Goal: Task Accomplishment & Management: Manage account settings

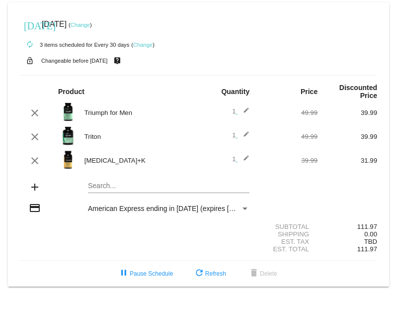
click at [243, 208] on div "Payment Method" at bounding box center [245, 208] width 9 height 8
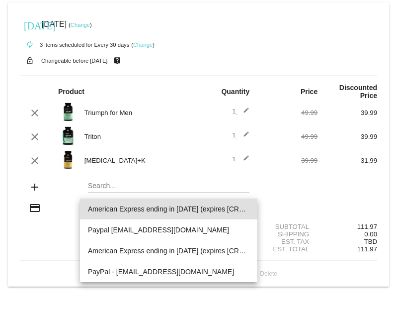
click at [48, 240] on div at bounding box center [198, 157] width 397 height 314
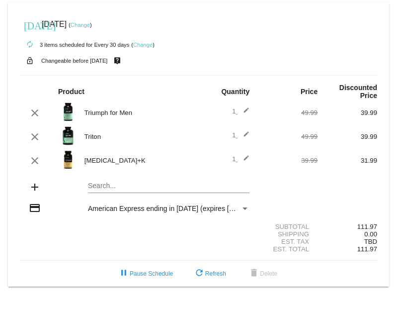
click at [236, 209] on span "American Express ending in [DATE] (expires [CREDIT_CARD_DATA])" at bounding box center [196, 208] width 216 height 8
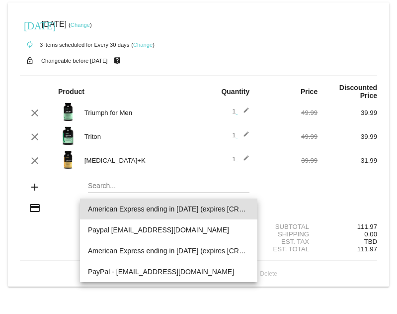
click at [344, 190] on div at bounding box center [198, 157] width 397 height 314
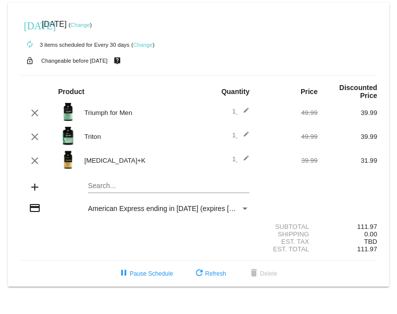
click at [144, 45] on link "Change" at bounding box center [142, 45] width 19 height 6
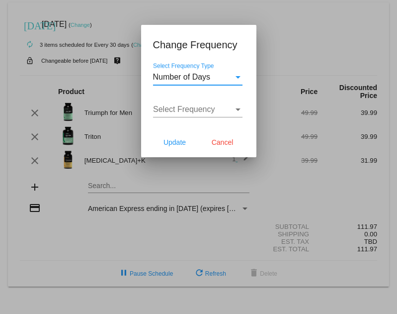
click at [119, 88] on div at bounding box center [198, 157] width 397 height 314
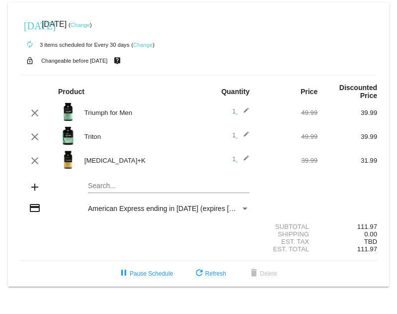
click at [35, 190] on mat-icon "add" at bounding box center [35, 187] width 12 height 12
click at [132, 179] on div "Search..." at bounding box center [169, 183] width 162 height 19
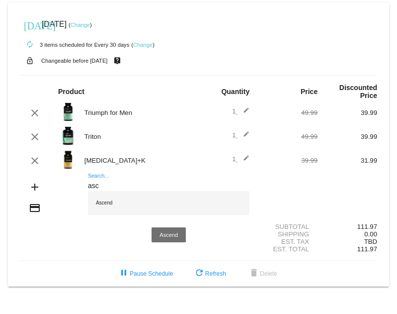
type input "asc"
click at [105, 207] on div "Ascend" at bounding box center [169, 203] width 162 height 24
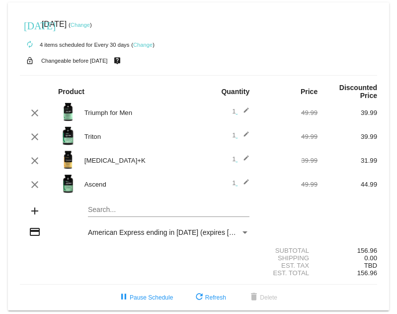
click at [65, 183] on img at bounding box center [68, 184] width 20 height 20
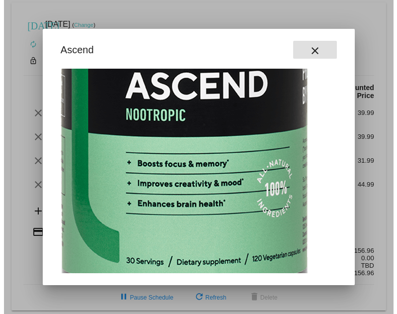
scroll to position [226, 119]
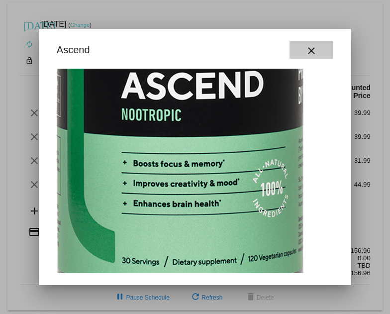
click at [330, 46] on button "close" at bounding box center [311, 50] width 44 height 18
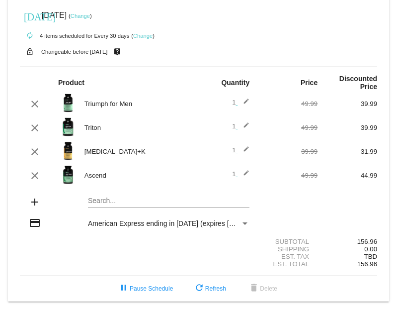
scroll to position [0, 0]
